Goal: Task Accomplishment & Management: Manage account settings

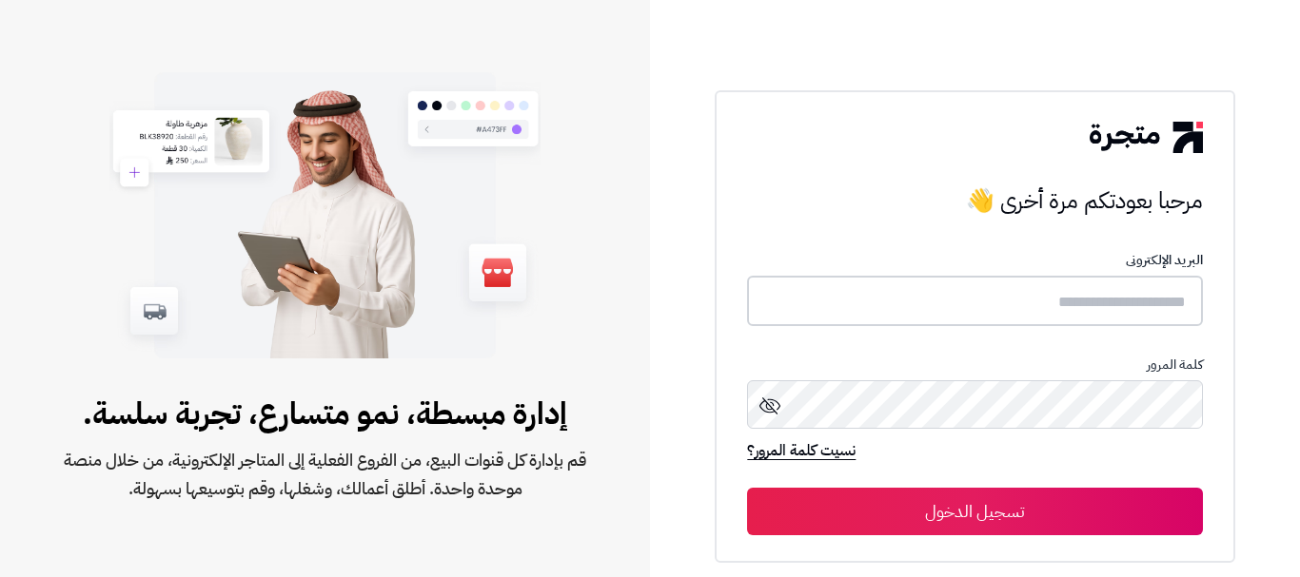
click at [1158, 305] on input "text" at bounding box center [974, 301] width 455 height 50
type input "******"
click at [912, 512] on button "تسجيل الدخول" at bounding box center [974, 512] width 455 height 48
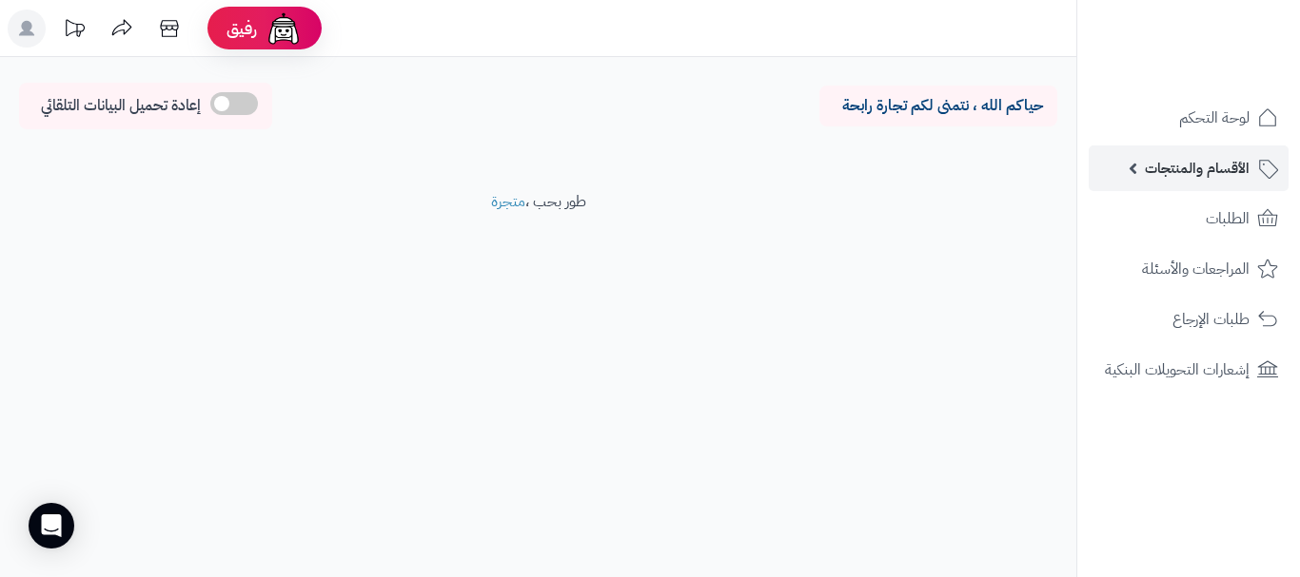
click at [1127, 157] on link "الأقسام والمنتجات" at bounding box center [1188, 169] width 200 height 46
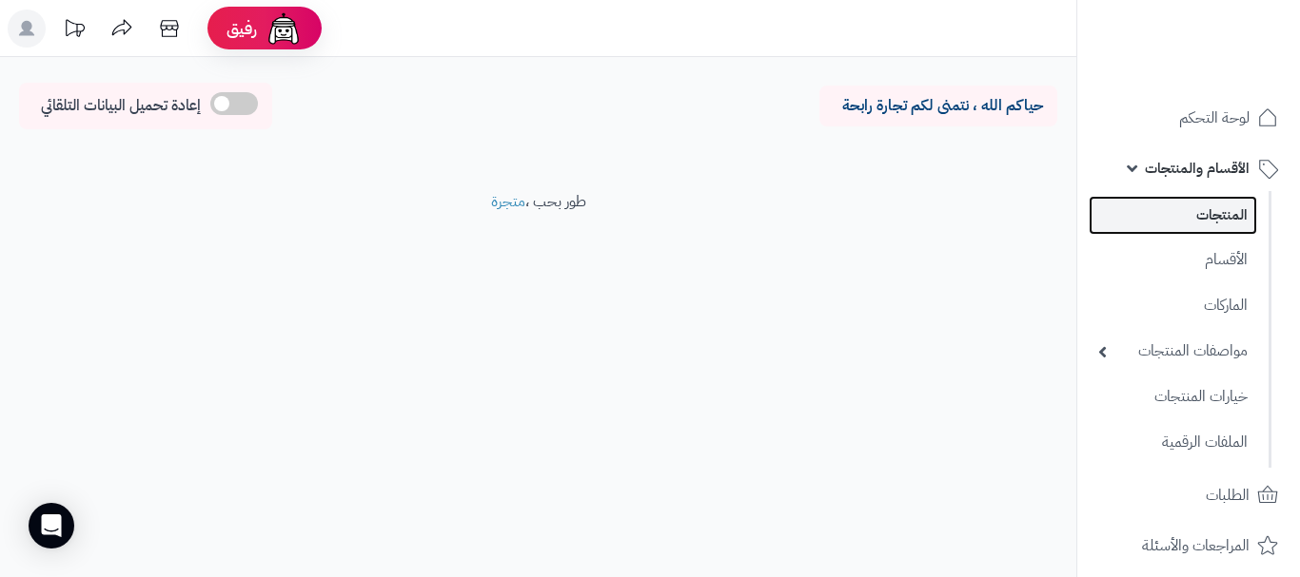
click at [1127, 221] on link "المنتجات" at bounding box center [1172, 215] width 168 height 39
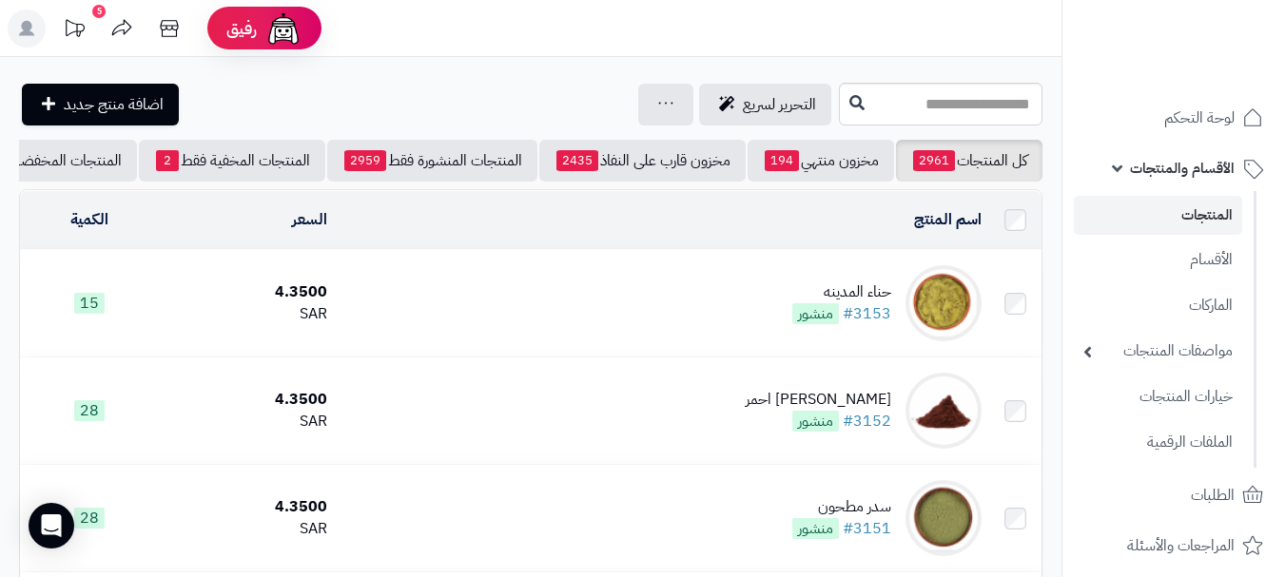
scroll to position [0, 1]
click at [101, 110] on span "اضافة منتج جديد" at bounding box center [114, 104] width 100 height 23
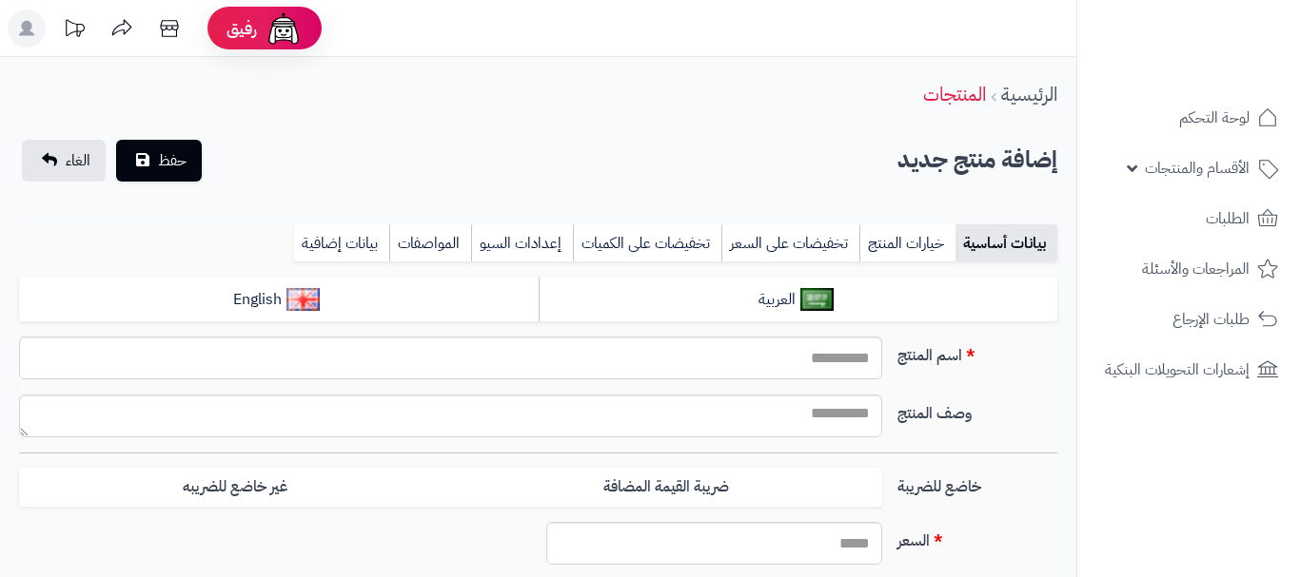
select select
type input "*****"
type input "********"
type input "****"
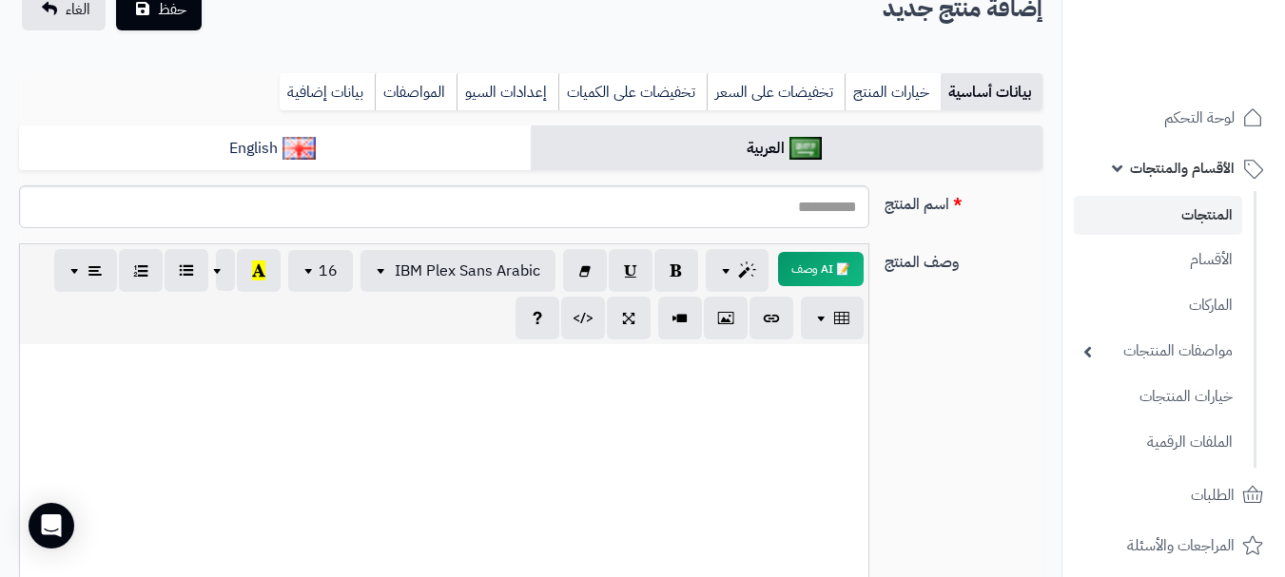
scroll to position [285, 0]
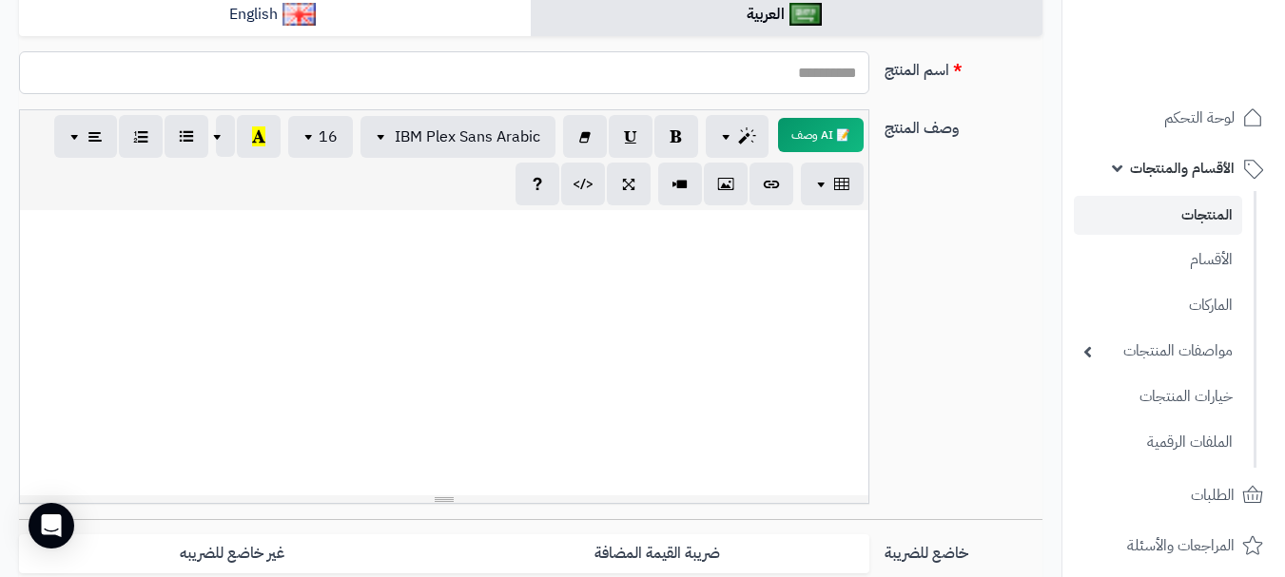
click at [826, 75] on input "اسم المنتج" at bounding box center [444, 72] width 851 height 43
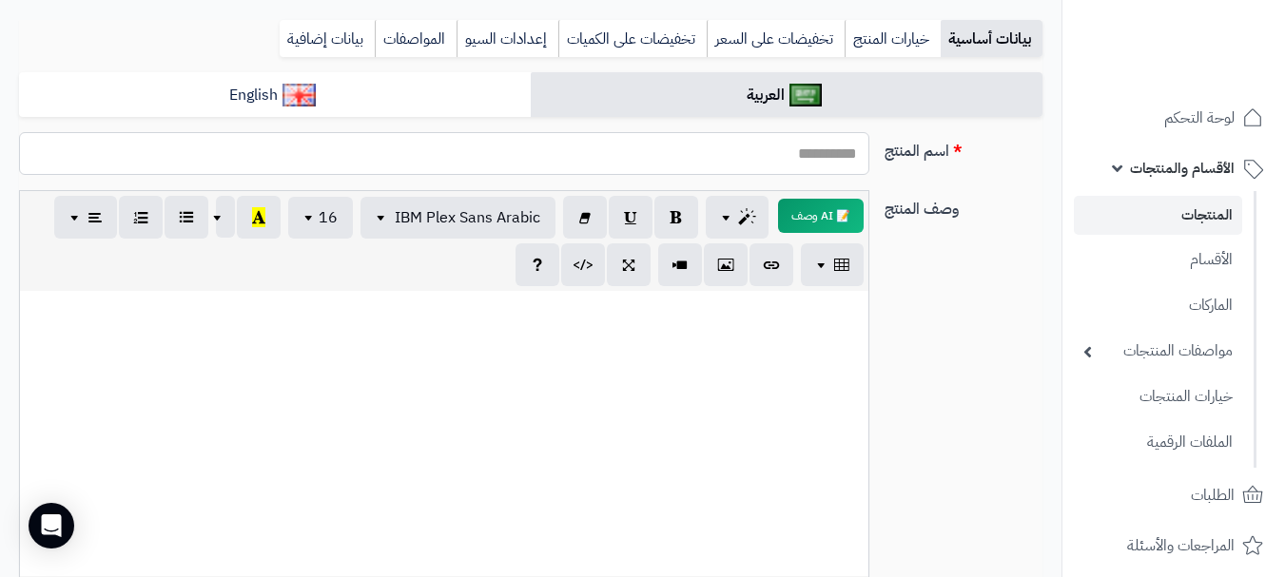
scroll to position [95, 0]
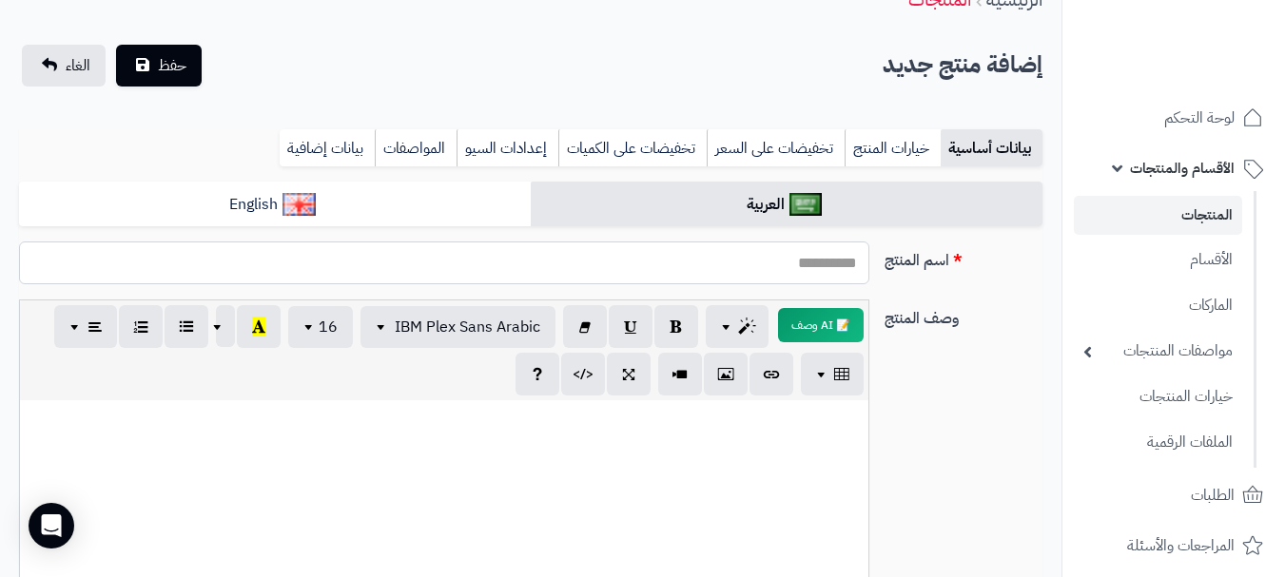
click at [840, 255] on input "اسم المنتج" at bounding box center [444, 263] width 851 height 43
click at [812, 256] on input "اسم المنتج" at bounding box center [444, 263] width 851 height 43
click at [71, 70] on span "الغاء" at bounding box center [78, 65] width 25 height 23
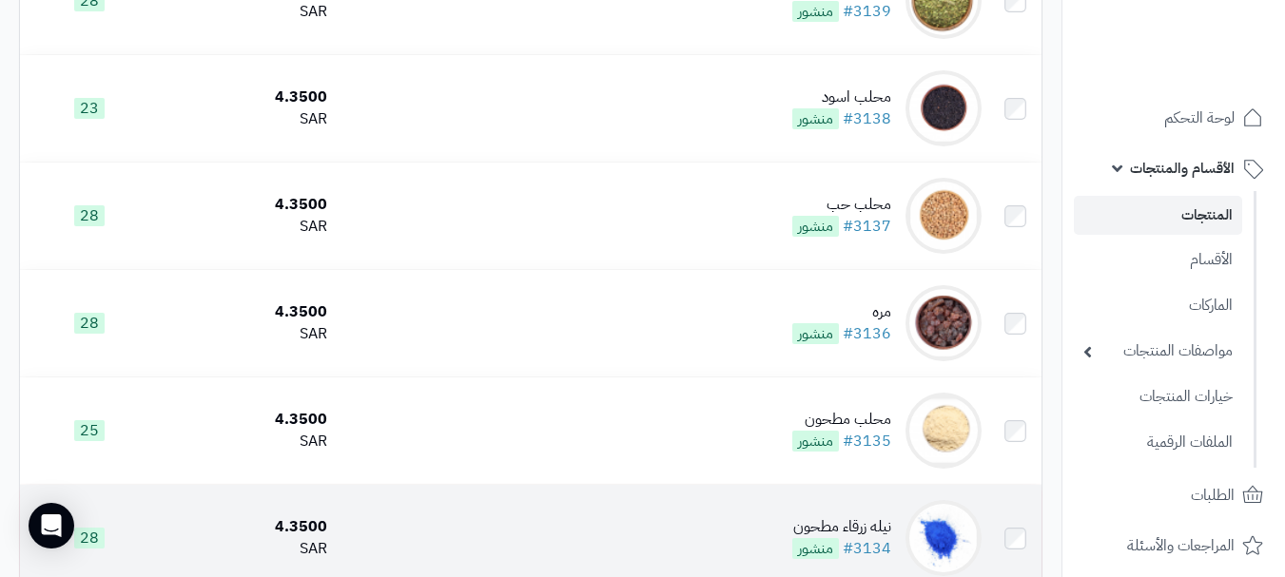
scroll to position [2042, 0]
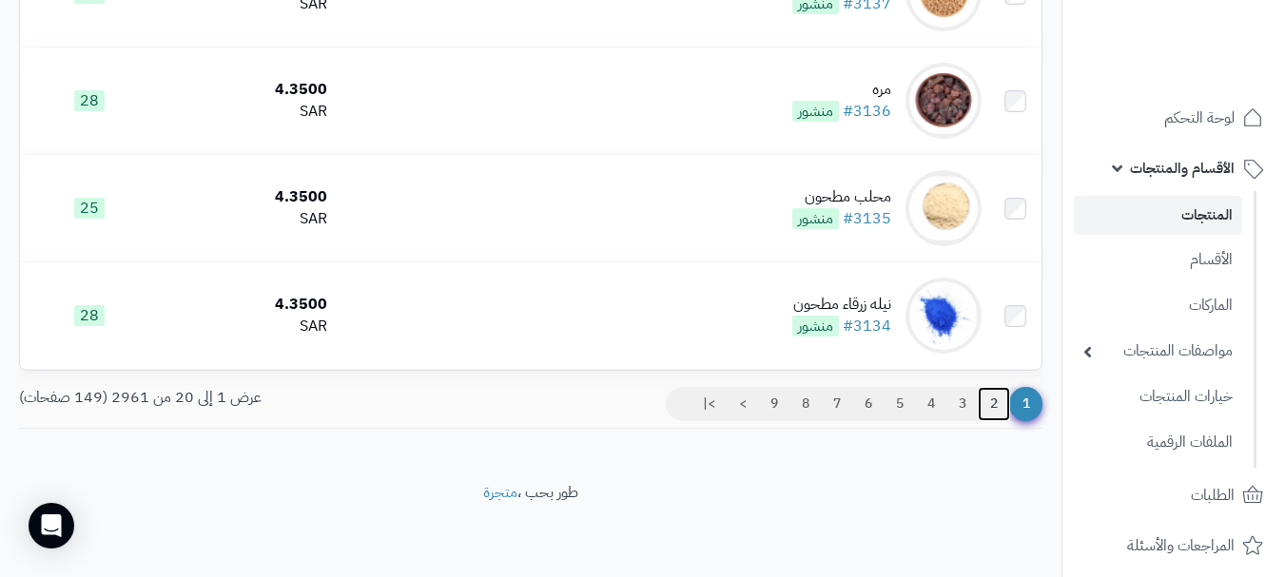
click at [983, 394] on link "2" at bounding box center [994, 404] width 32 height 34
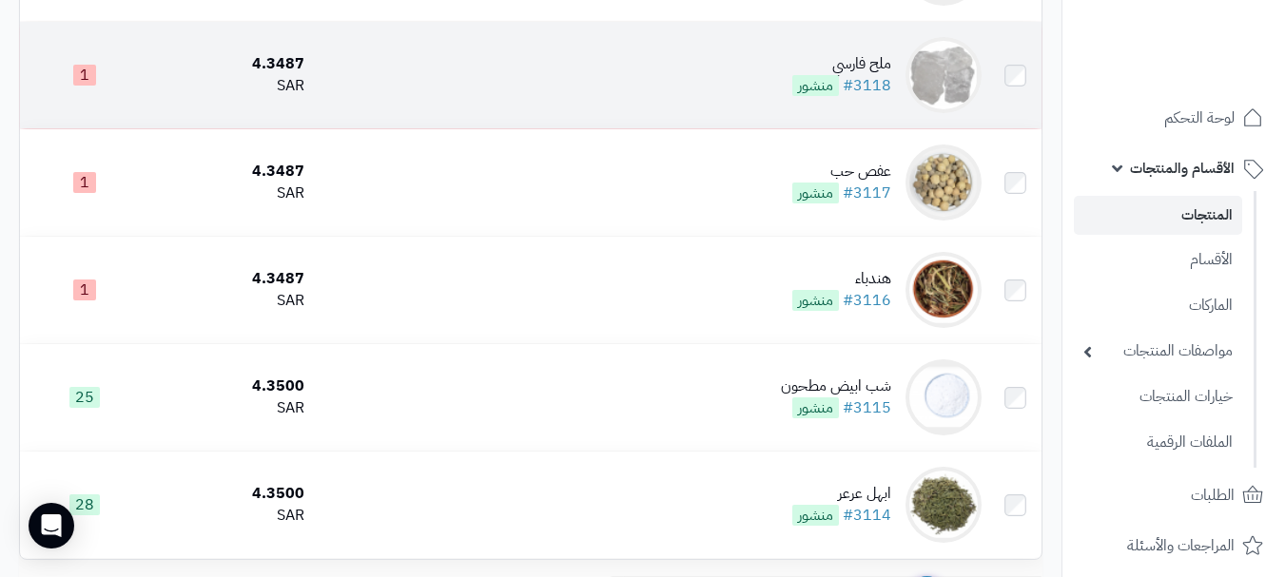
scroll to position [1808, 0]
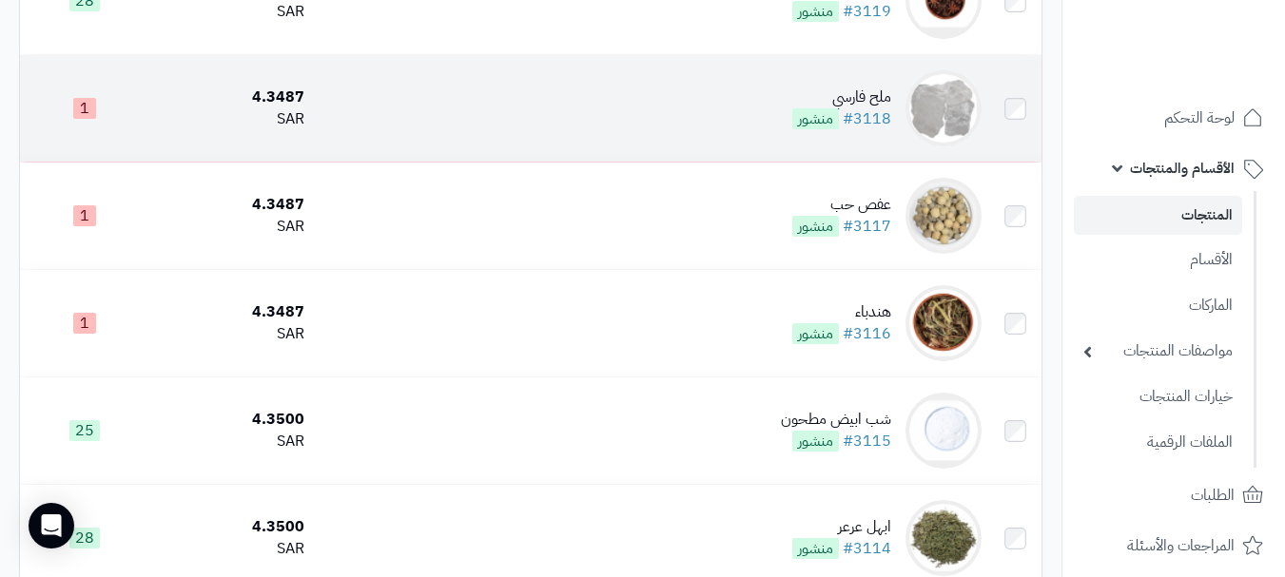
click at [673, 113] on td "ملح فارسي #3118 منشور" at bounding box center [650, 108] width 677 height 107
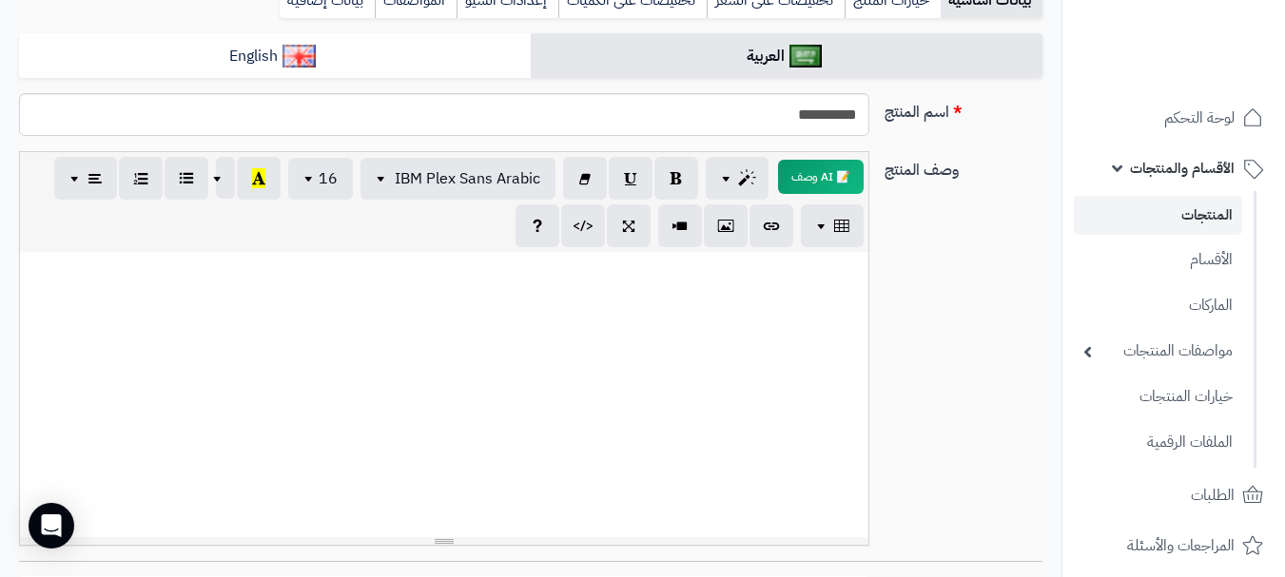
scroll to position [381, 0]
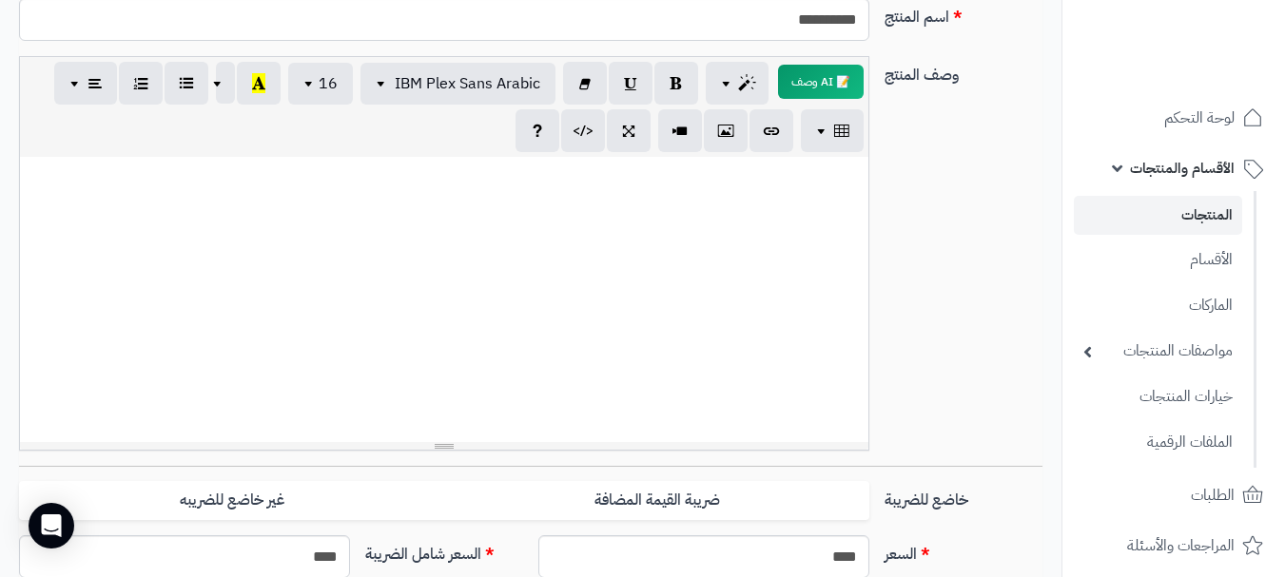
paste div
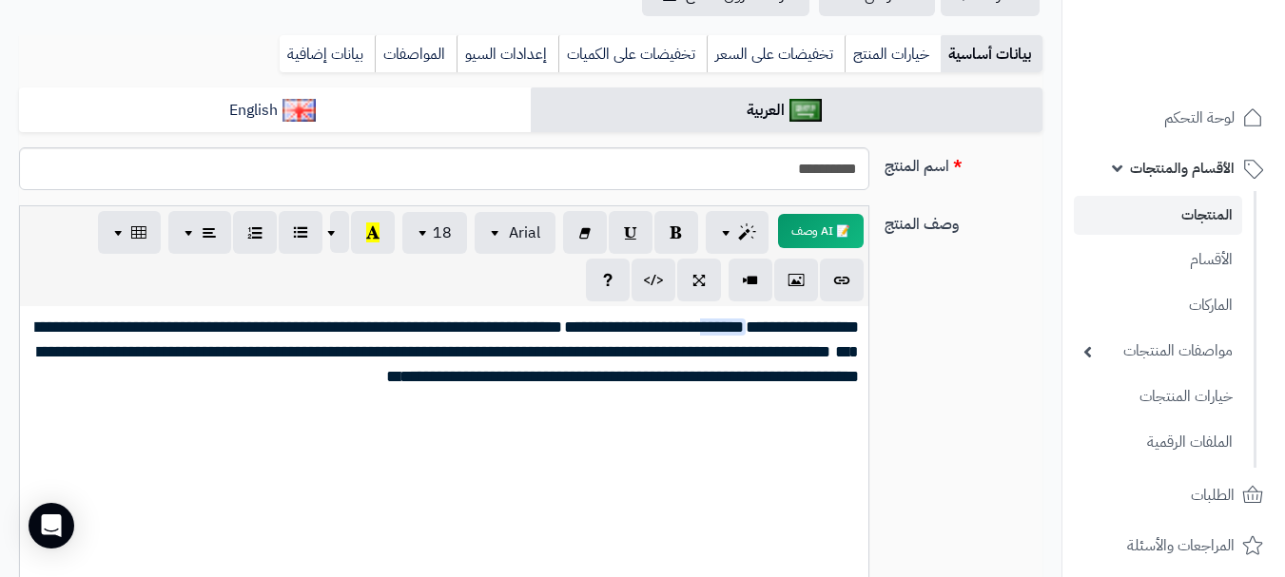
scroll to position [0, 0]
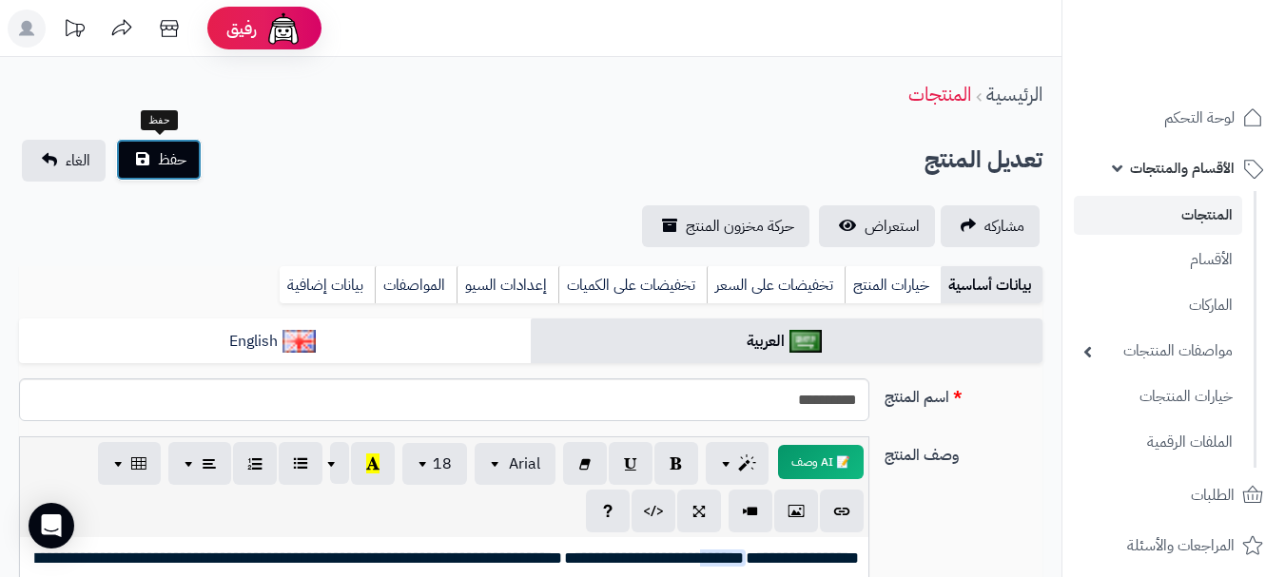
click at [165, 170] on span "حفظ" at bounding box center [172, 159] width 29 height 23
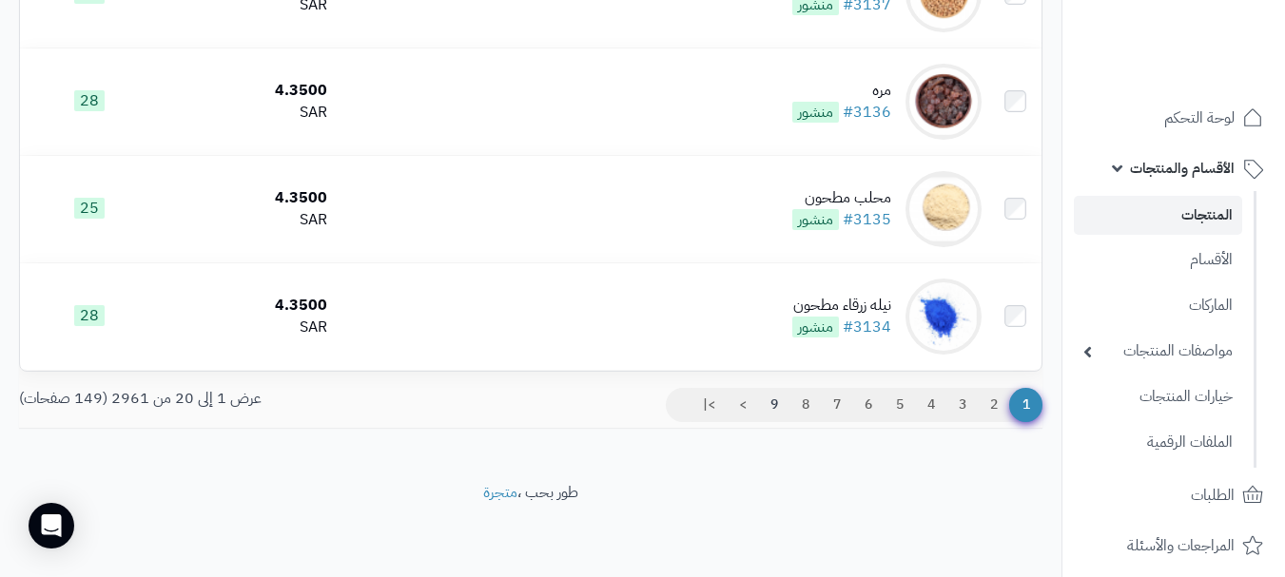
scroll to position [2127, 0]
click at [991, 415] on link "2" at bounding box center [994, 405] width 32 height 34
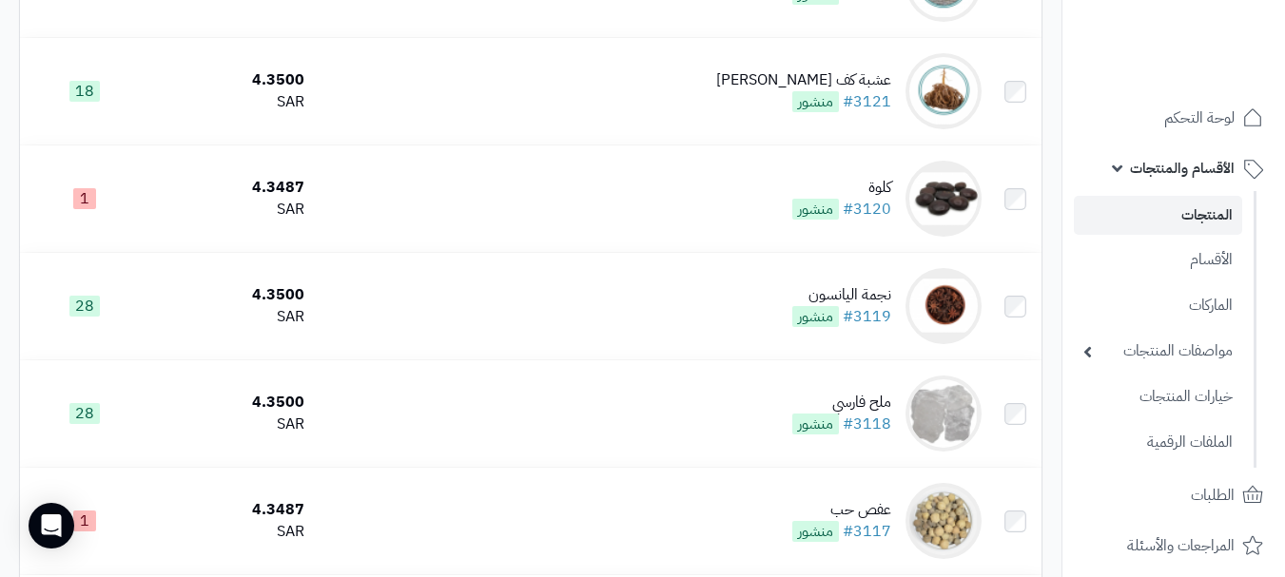
scroll to position [1617, 0]
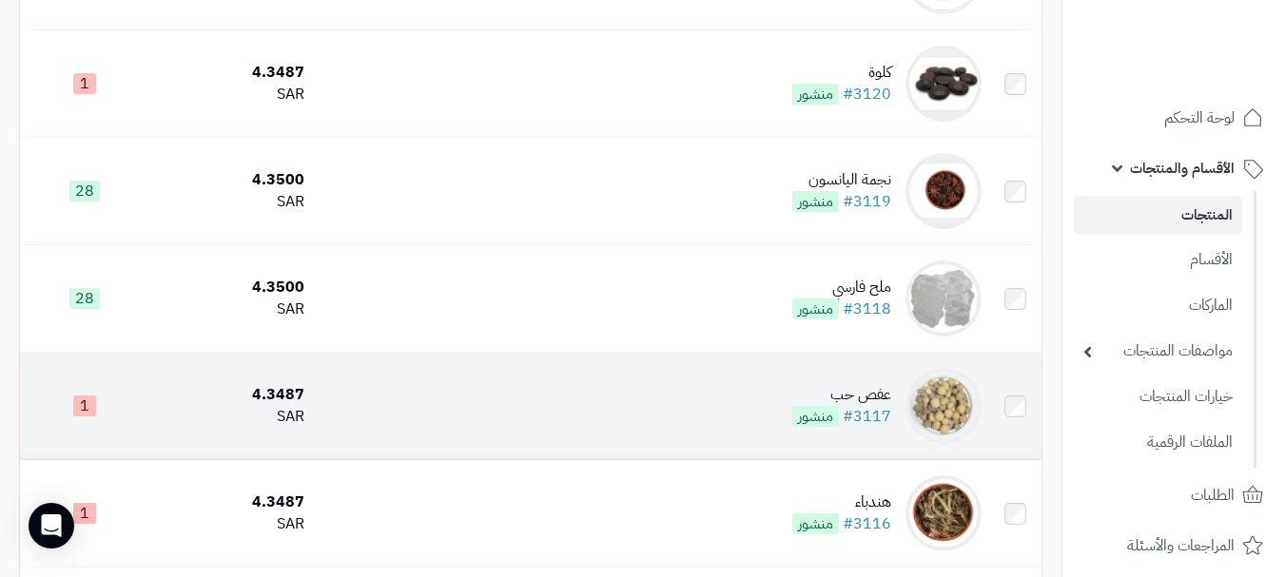
click at [560, 411] on td "عفص حب #3117 منشور" at bounding box center [650, 406] width 677 height 107
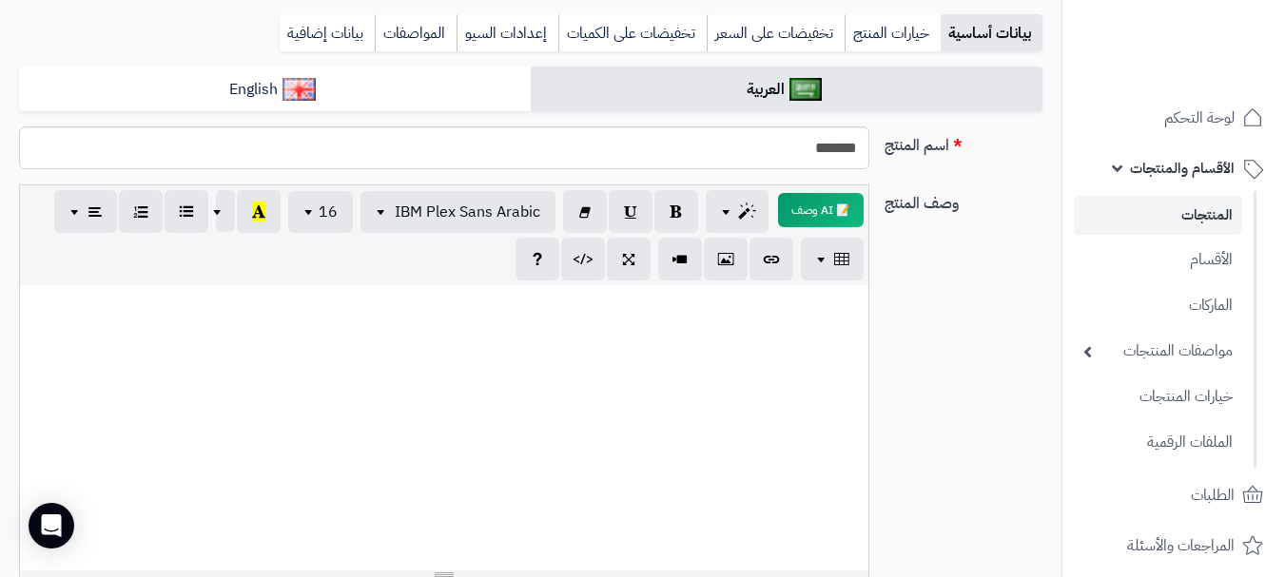
scroll to position [285, 0]
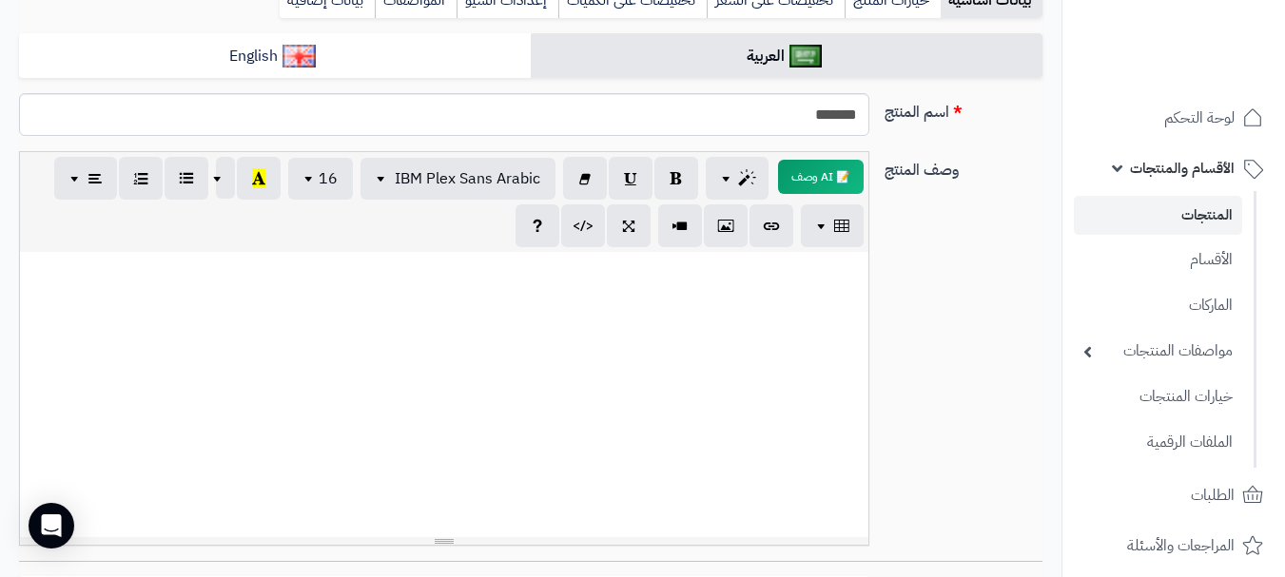
paste div
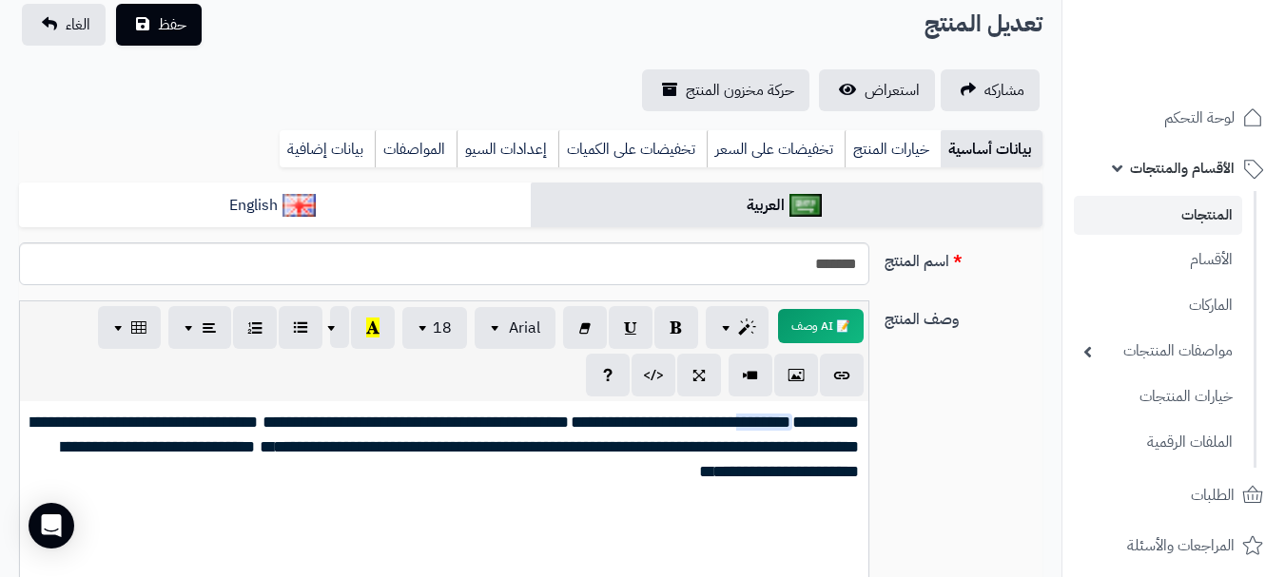
scroll to position [0, 0]
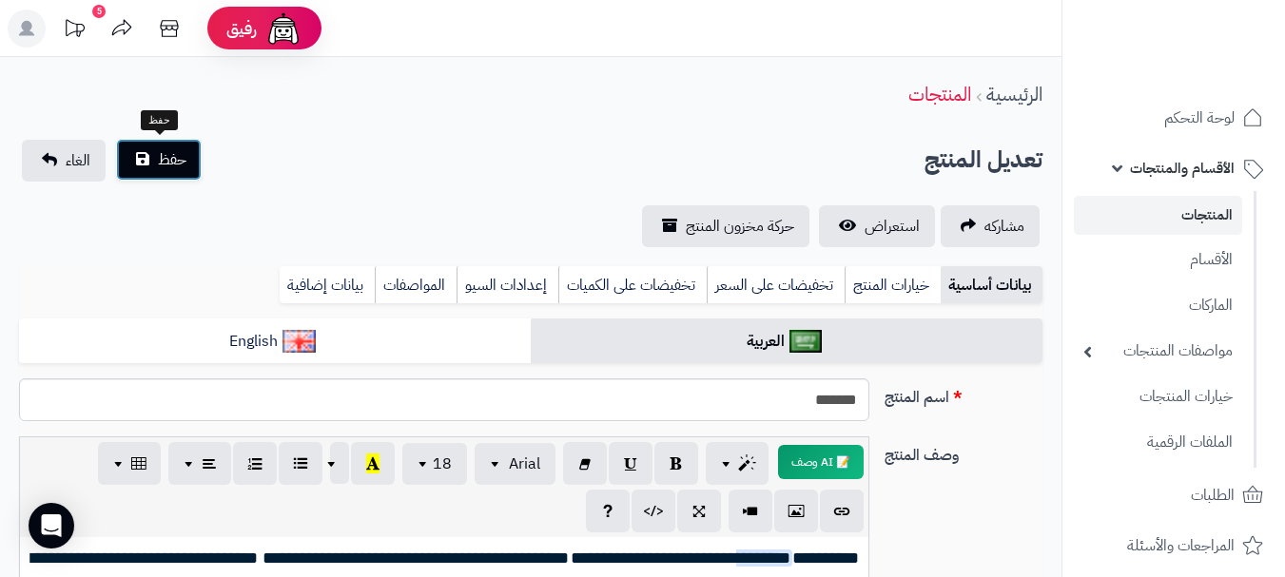
click at [187, 158] on button "حفظ" at bounding box center [159, 160] width 86 height 42
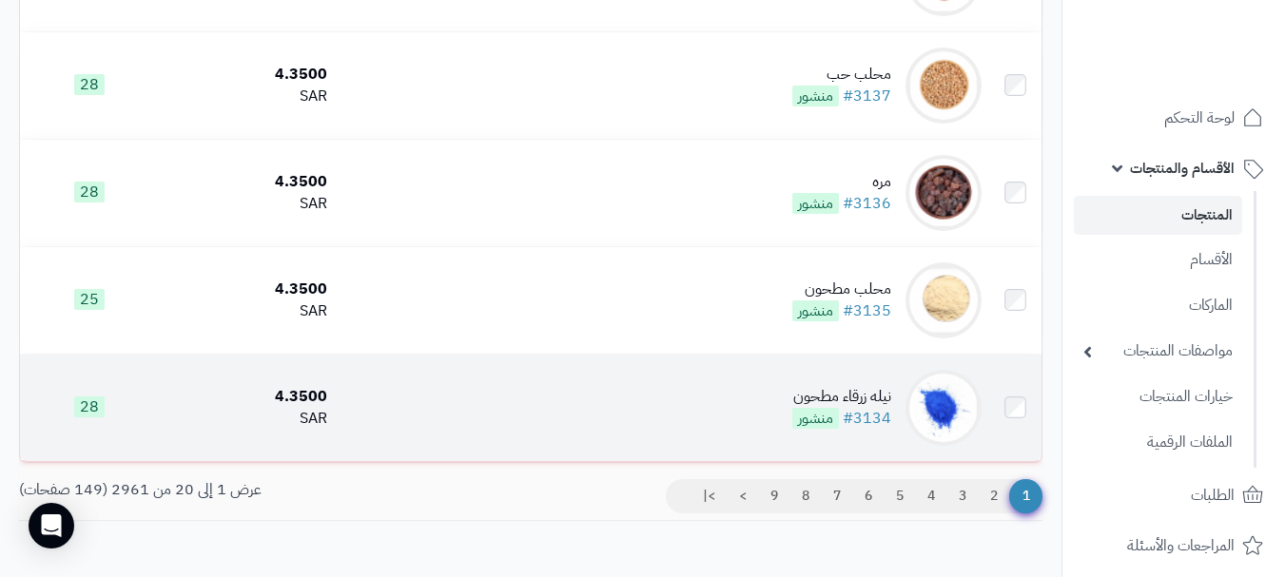
scroll to position [2104, 0]
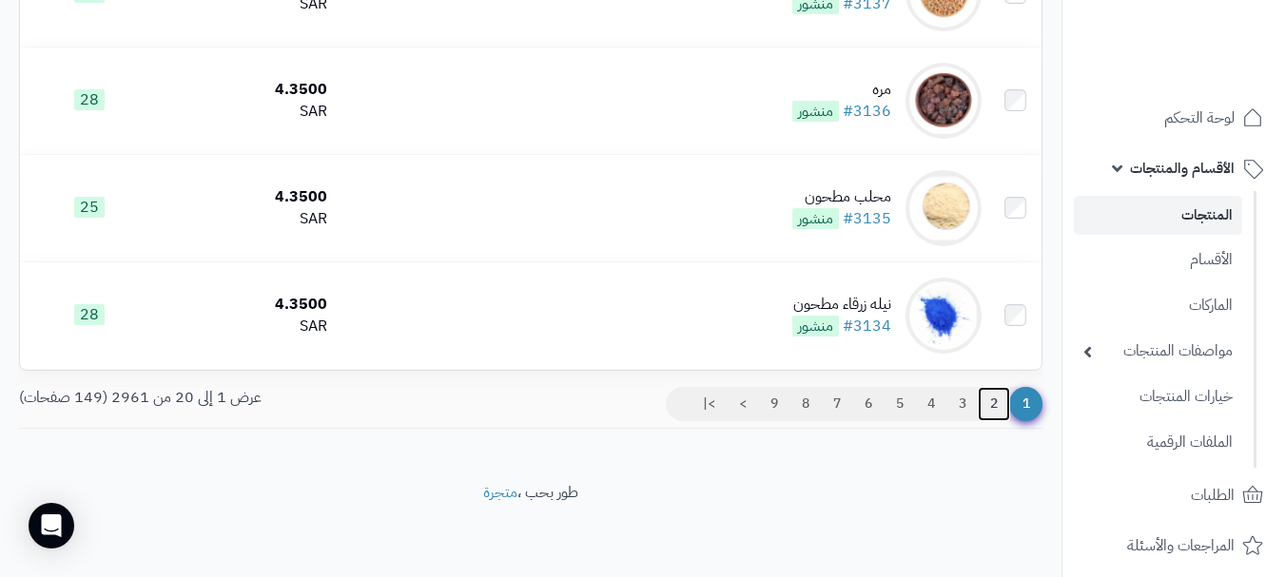
click at [986, 399] on link "2" at bounding box center [994, 404] width 32 height 34
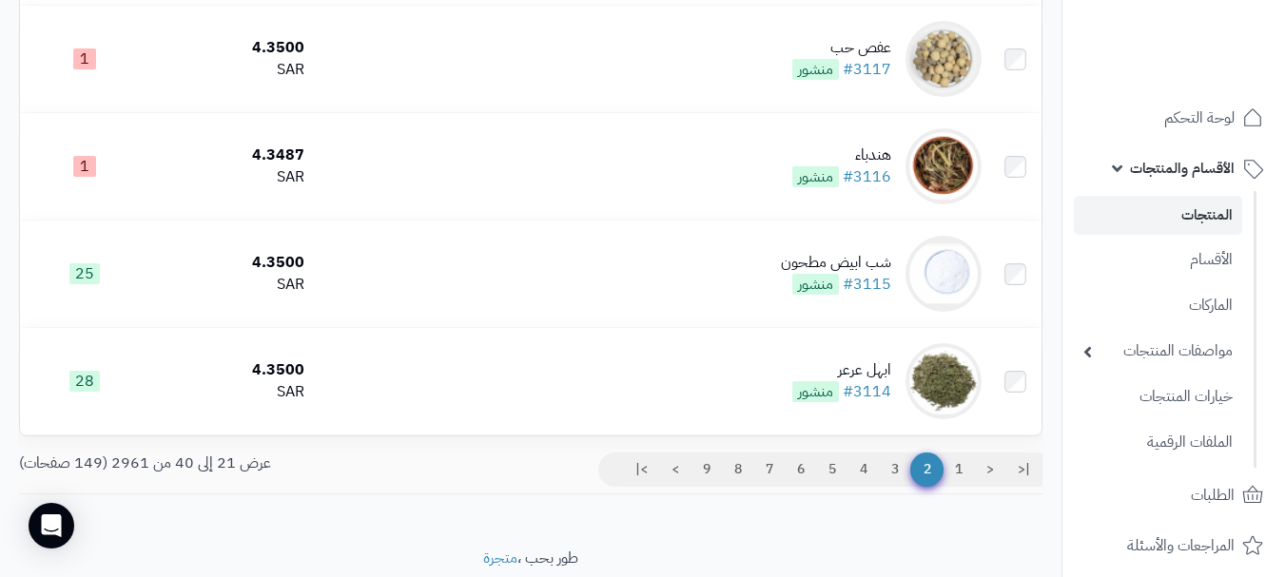
scroll to position [1998, 0]
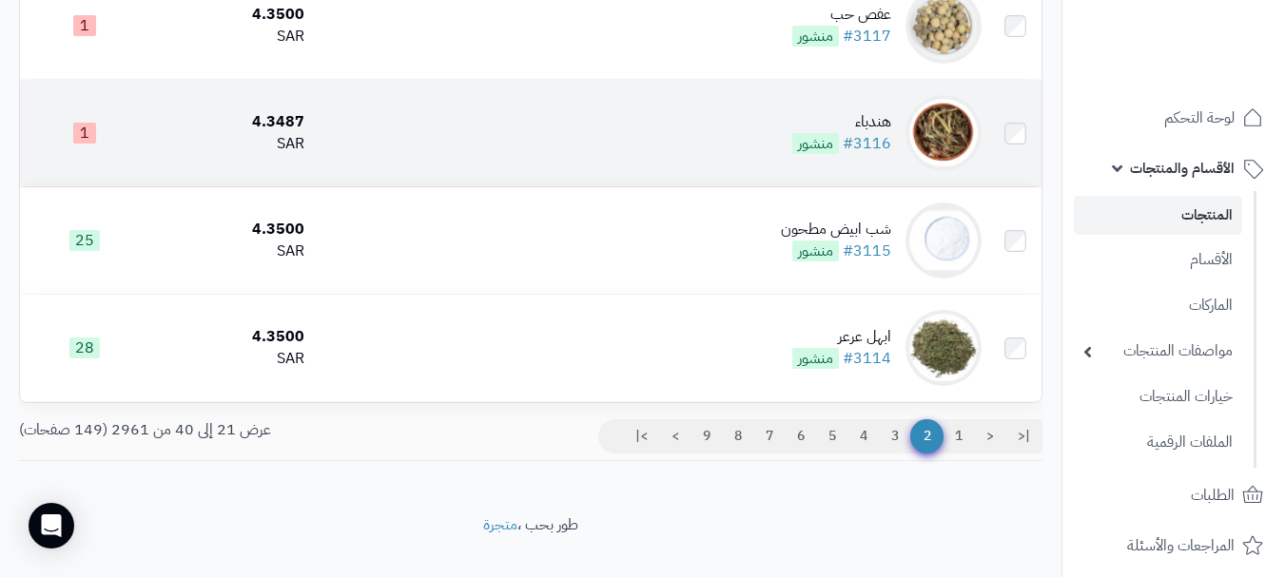
click at [608, 148] on td "هندباء #3116 منشور" at bounding box center [650, 133] width 677 height 107
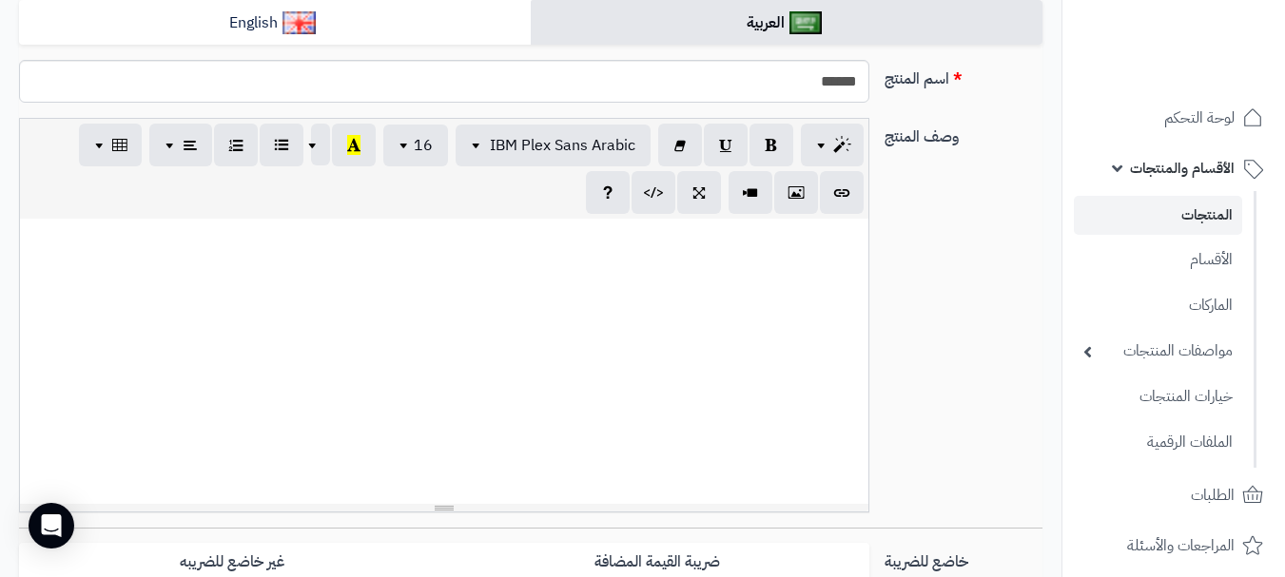
scroll to position [285, 0]
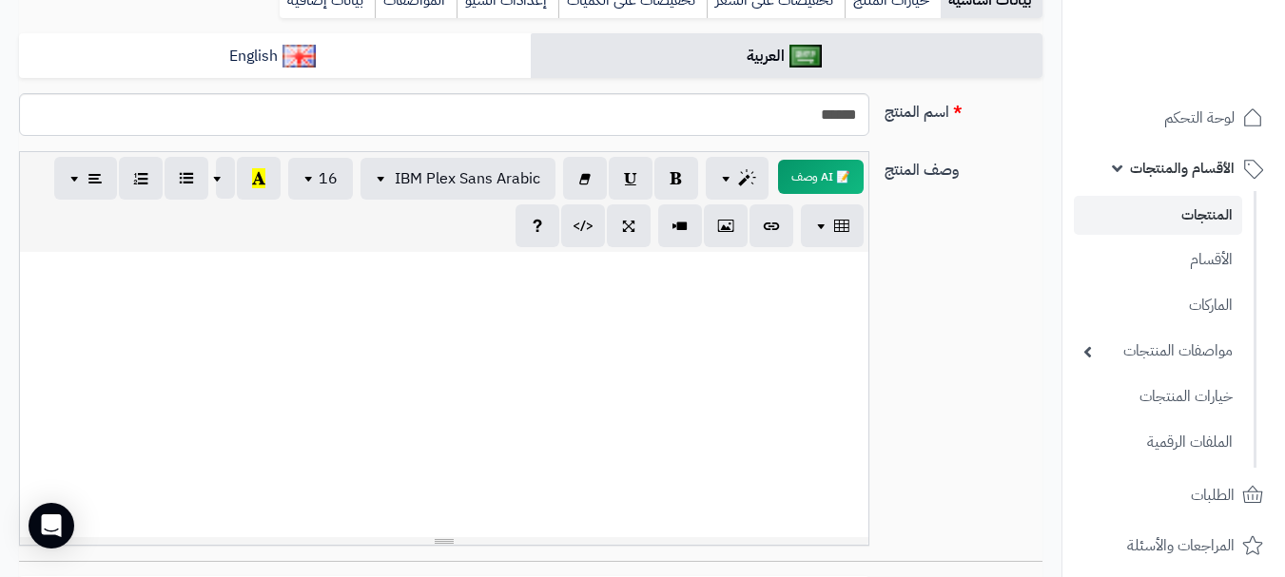
paste div
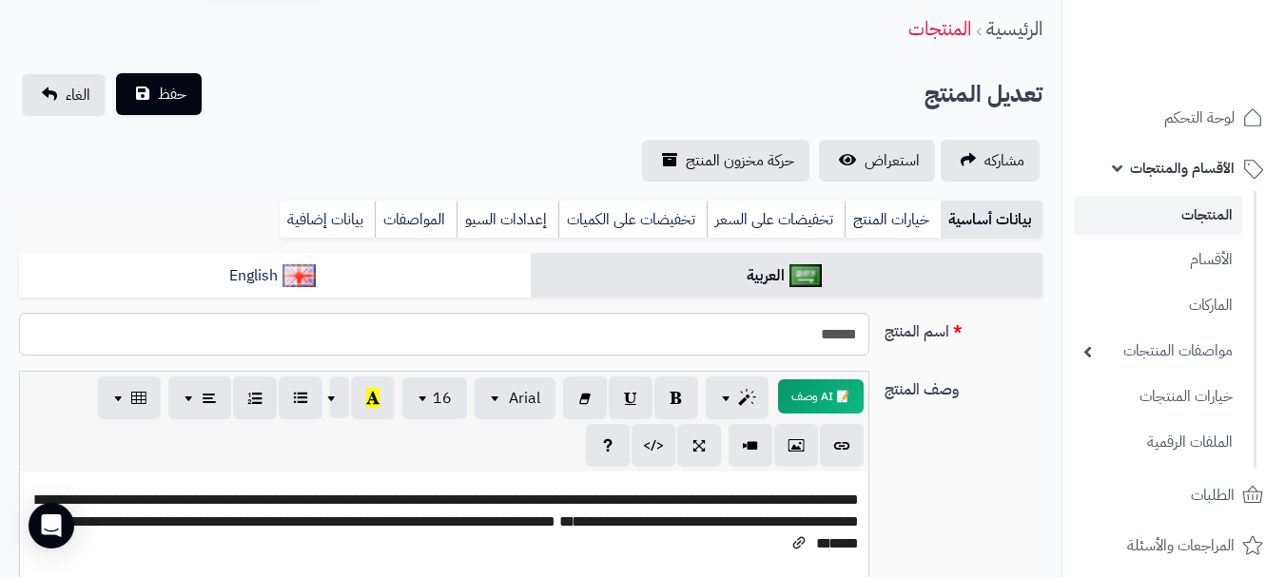
scroll to position [0, 0]
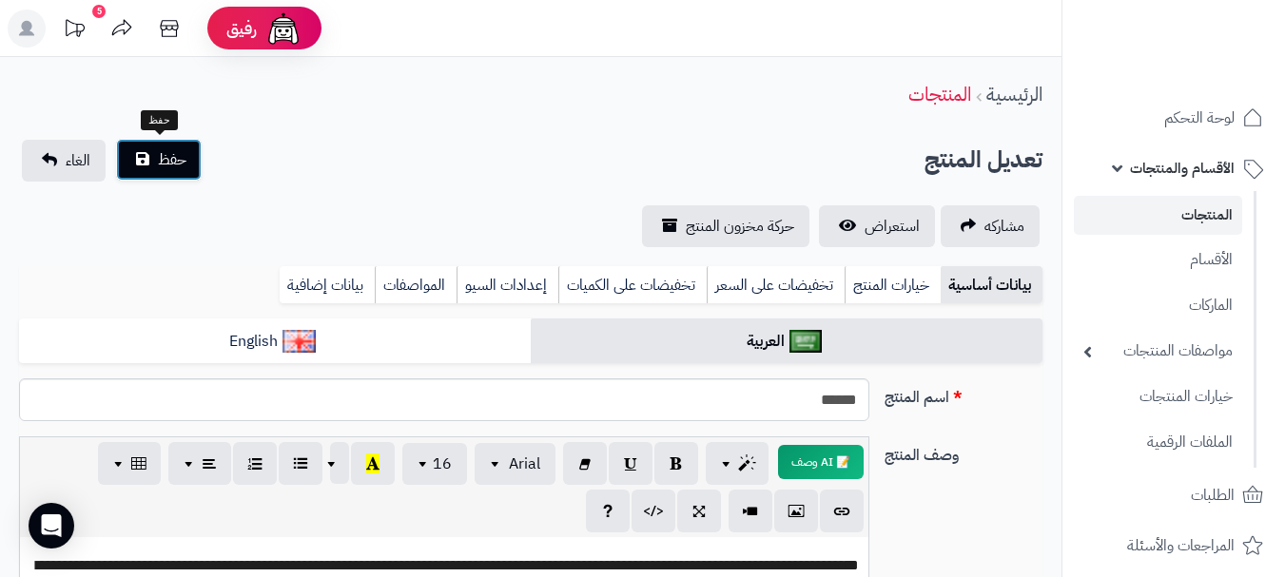
click at [159, 158] on span "حفظ" at bounding box center [172, 159] width 29 height 23
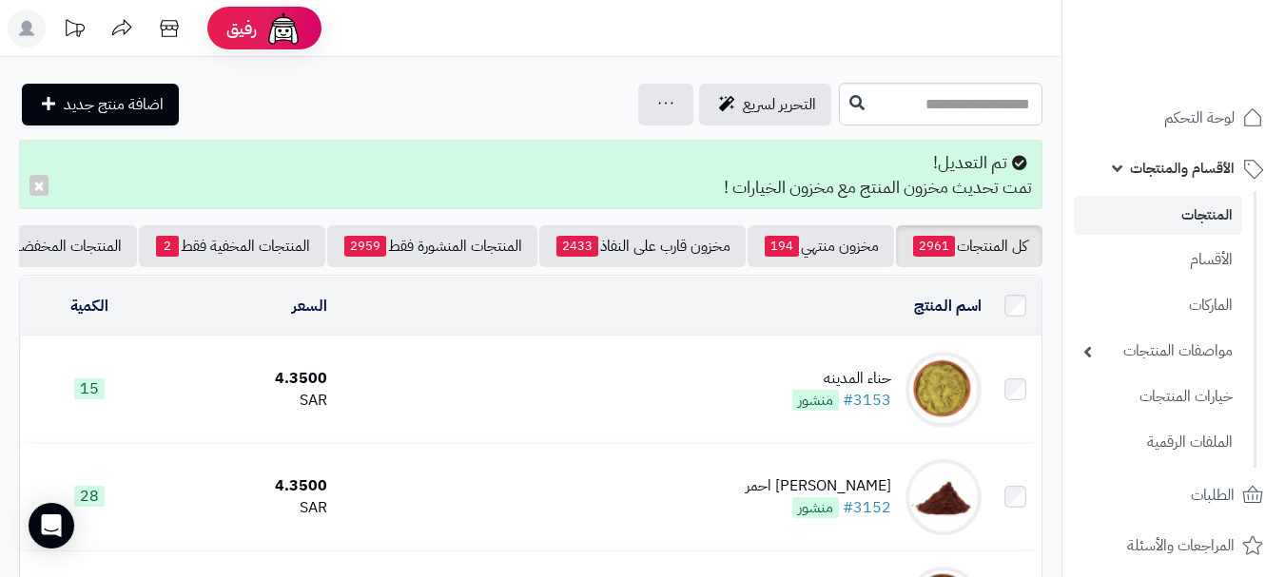
scroll to position [0, 1]
click at [606, 267] on link "مخزون قارب على النفاذ 2433" at bounding box center [642, 246] width 206 height 42
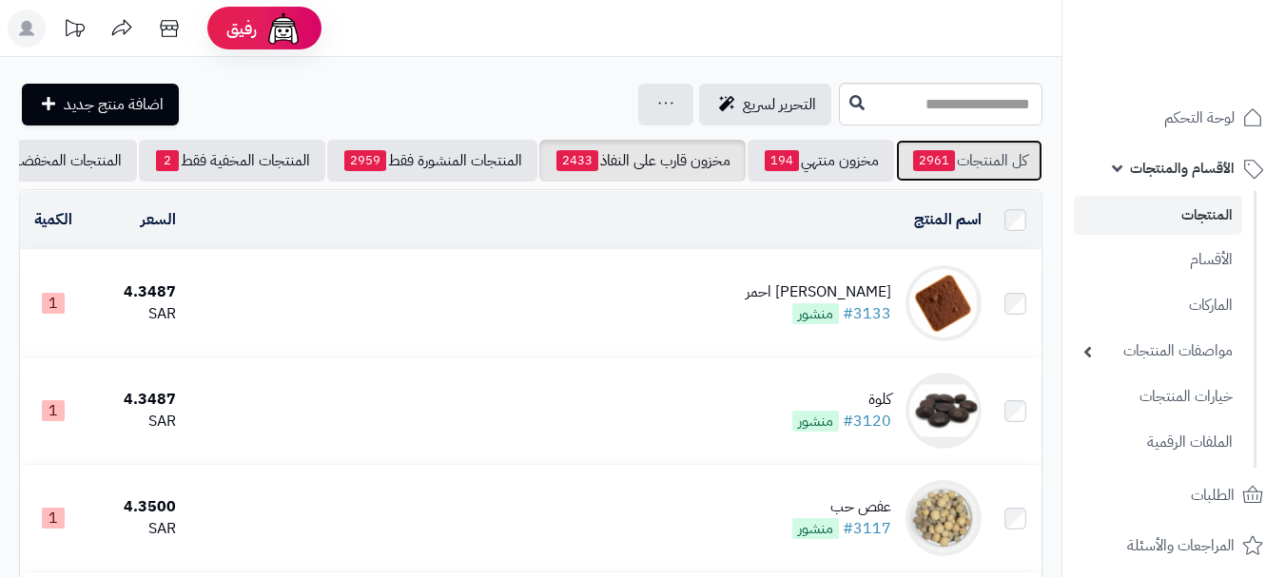
click at [976, 166] on link "كل المنتجات 2961" at bounding box center [969, 161] width 147 height 42
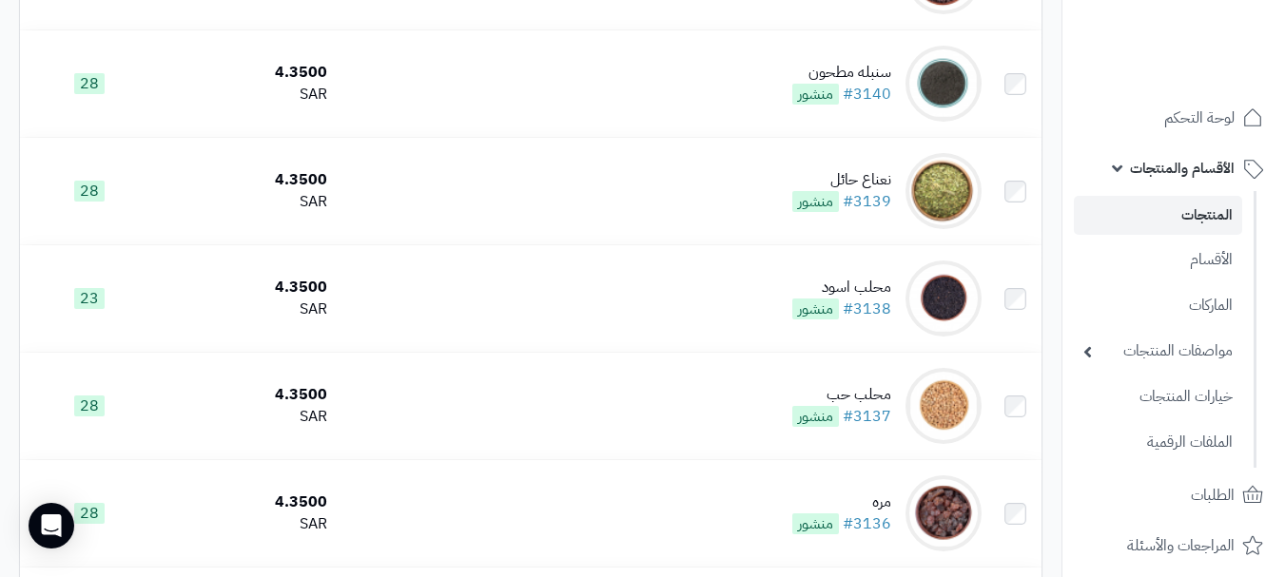
scroll to position [2042, 0]
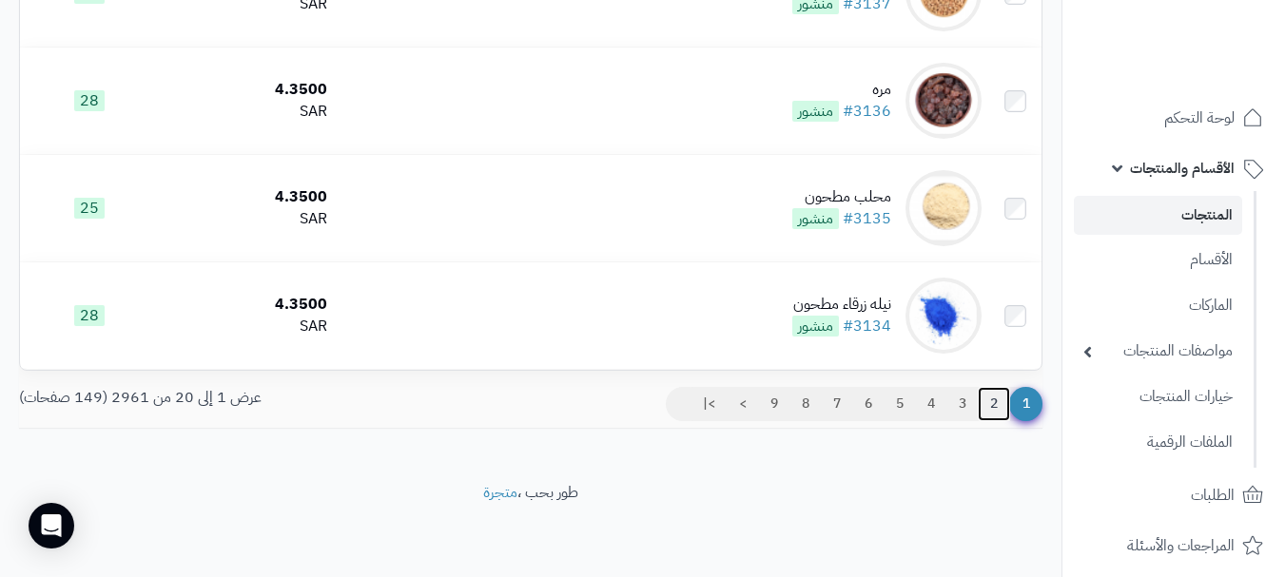
click at [986, 398] on link "2" at bounding box center [994, 404] width 32 height 34
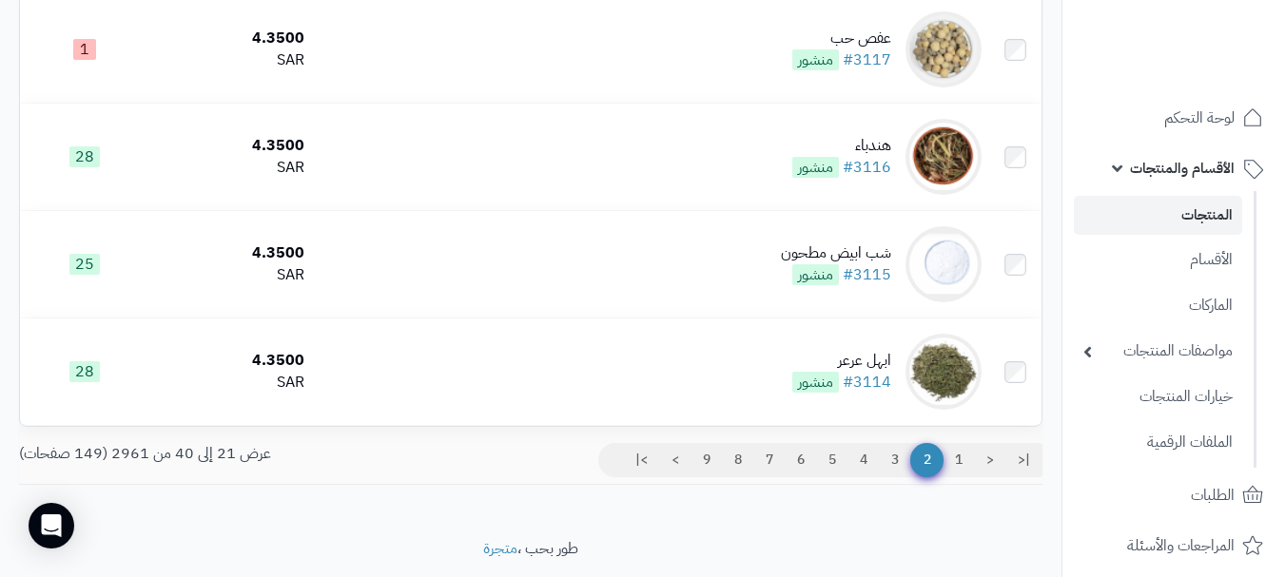
scroll to position [2042, 0]
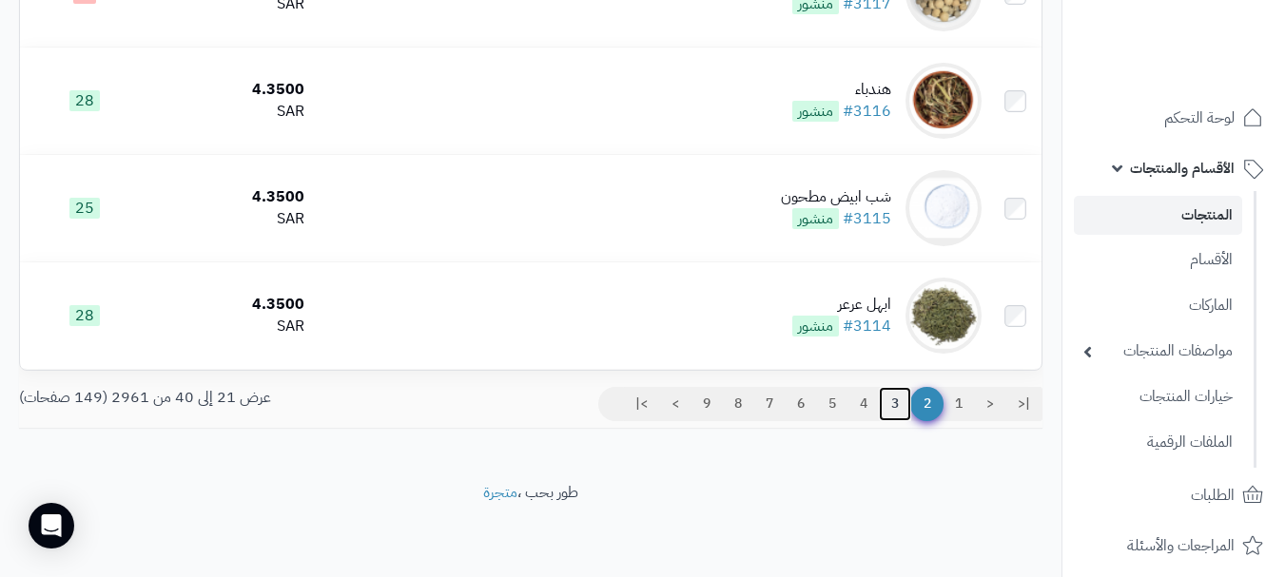
click at [892, 402] on link "3" at bounding box center [895, 404] width 32 height 34
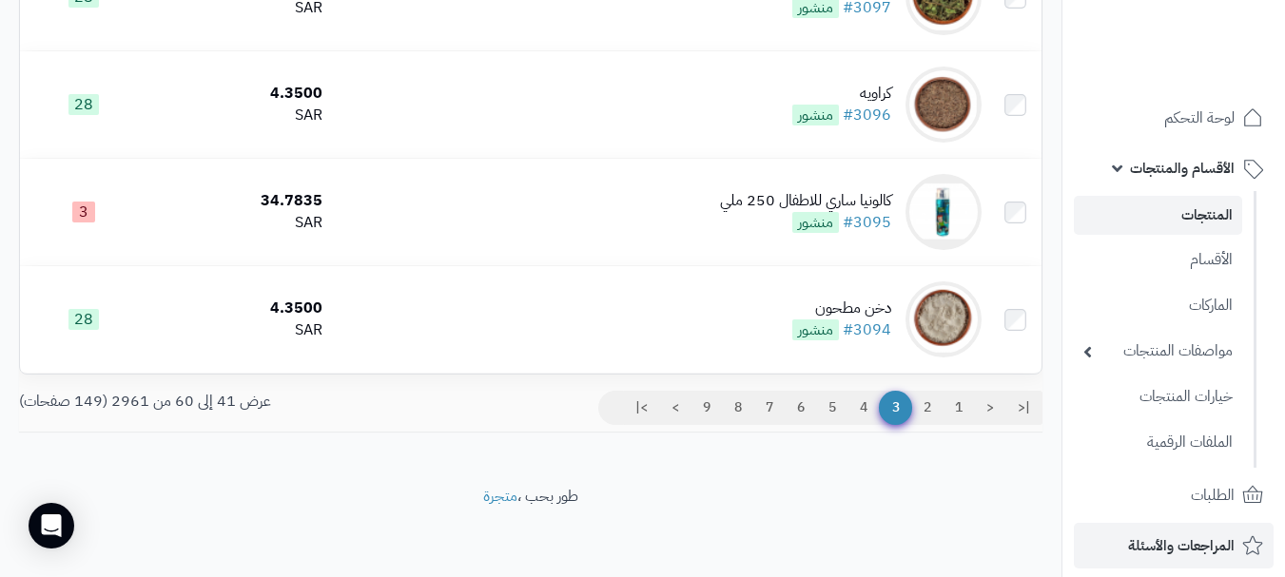
scroll to position [2042, 0]
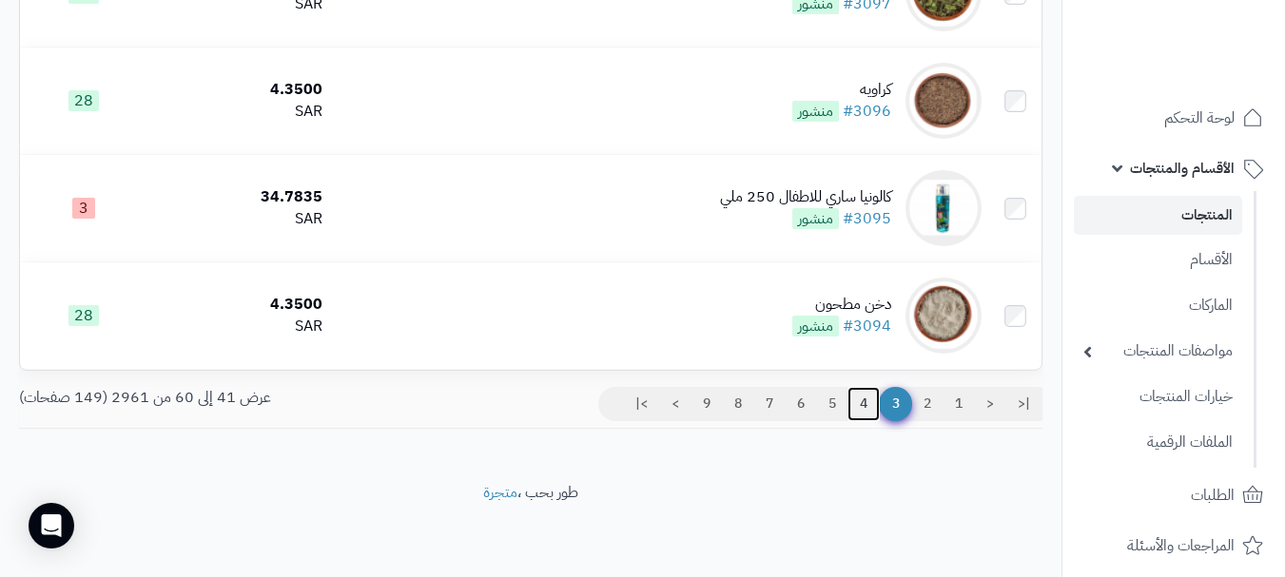
click at [858, 396] on link "4" at bounding box center [864, 404] width 32 height 34
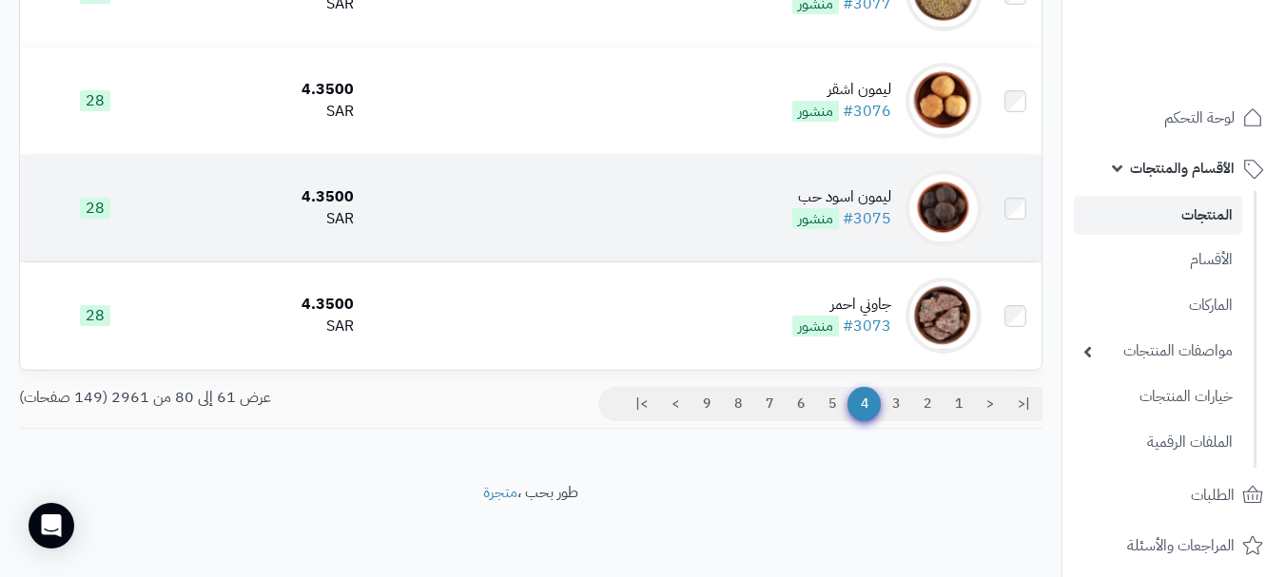
scroll to position [2042, 0]
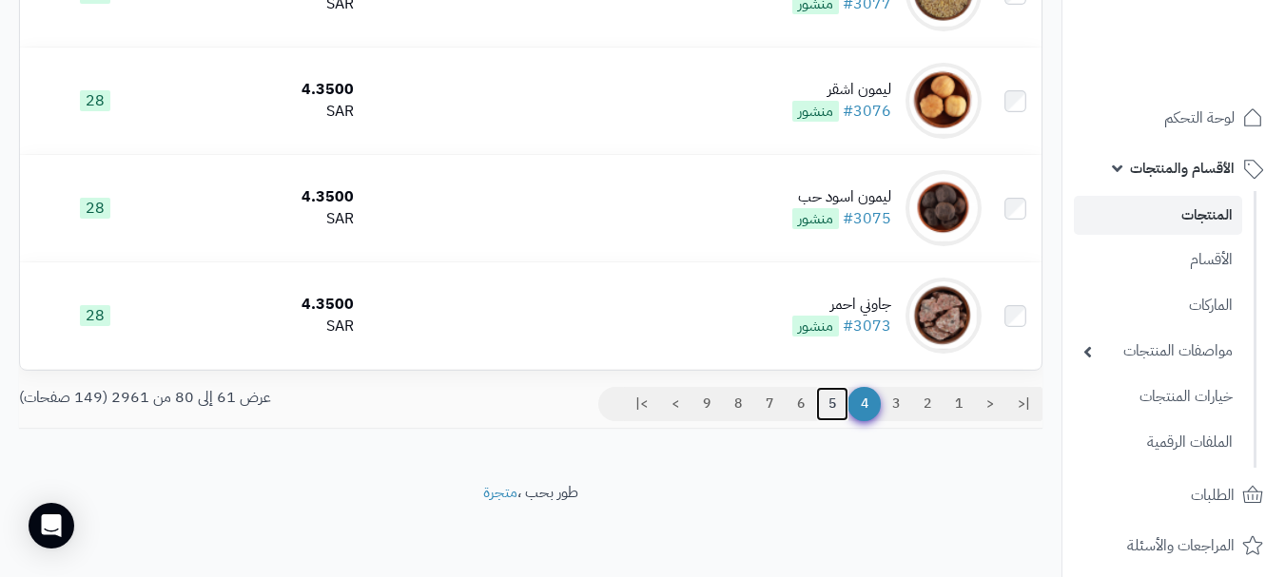
click at [818, 397] on link "5" at bounding box center [832, 404] width 32 height 34
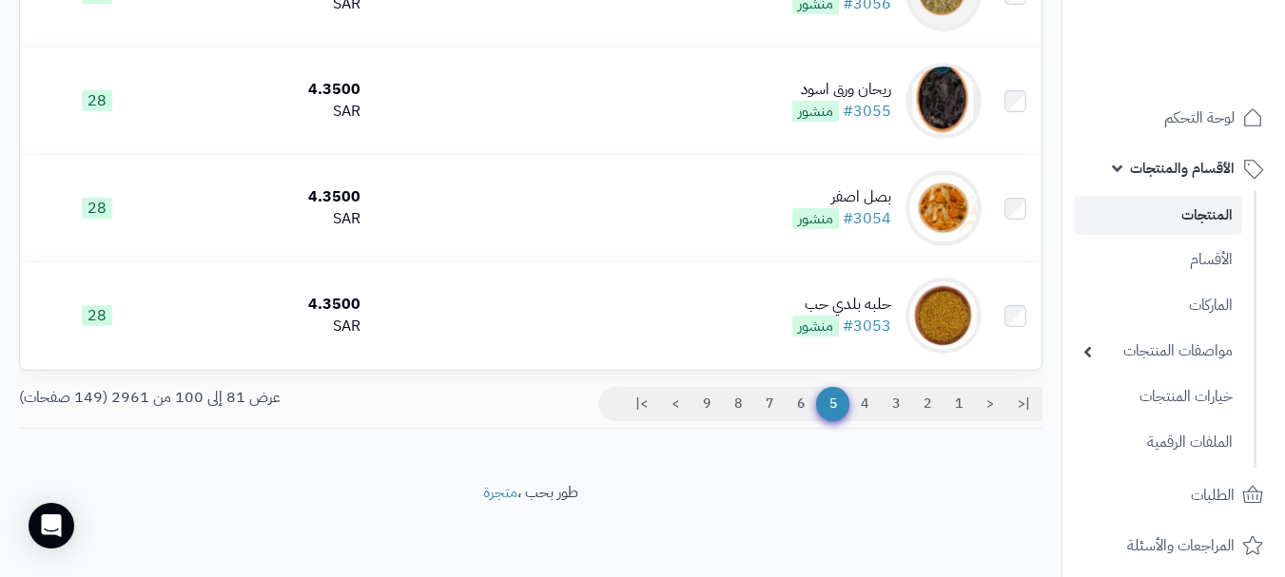
scroll to position [2042, 0]
click at [955, 395] on link "1" at bounding box center [959, 404] width 32 height 34
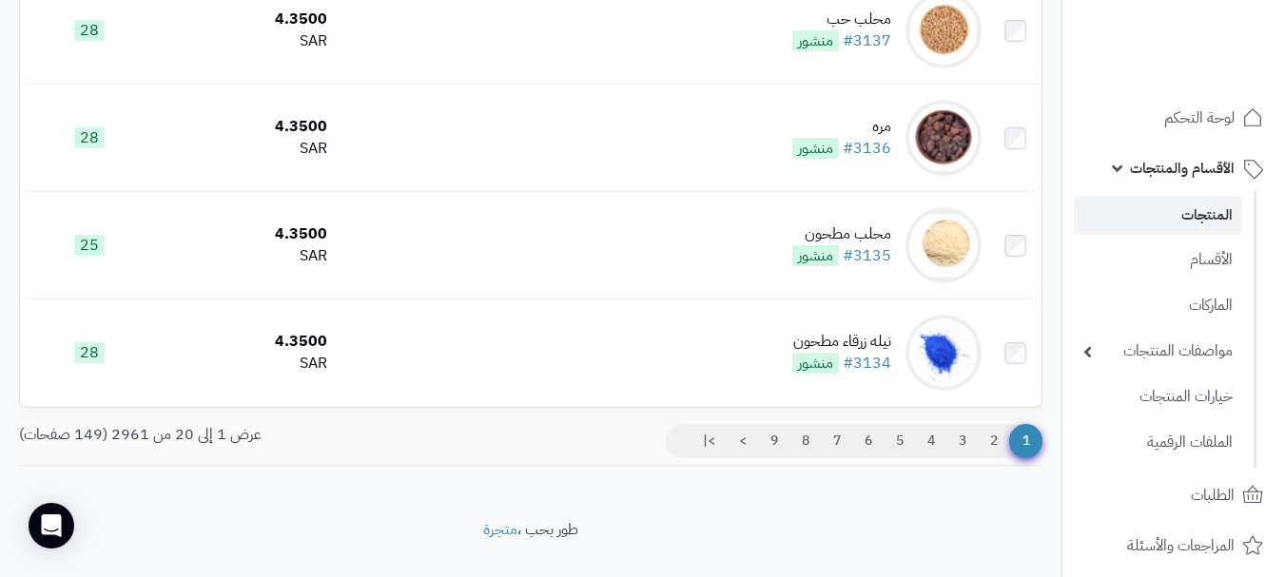
scroll to position [2042, 0]
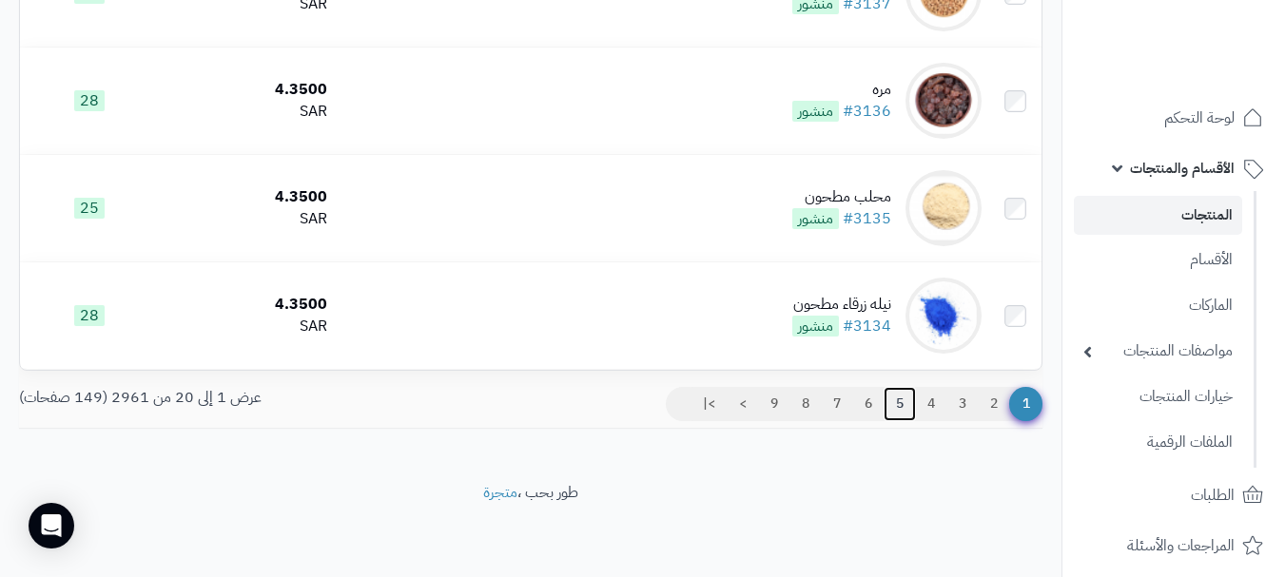
click at [897, 401] on link "5" at bounding box center [900, 404] width 32 height 34
